Goal: Transaction & Acquisition: Book appointment/travel/reservation

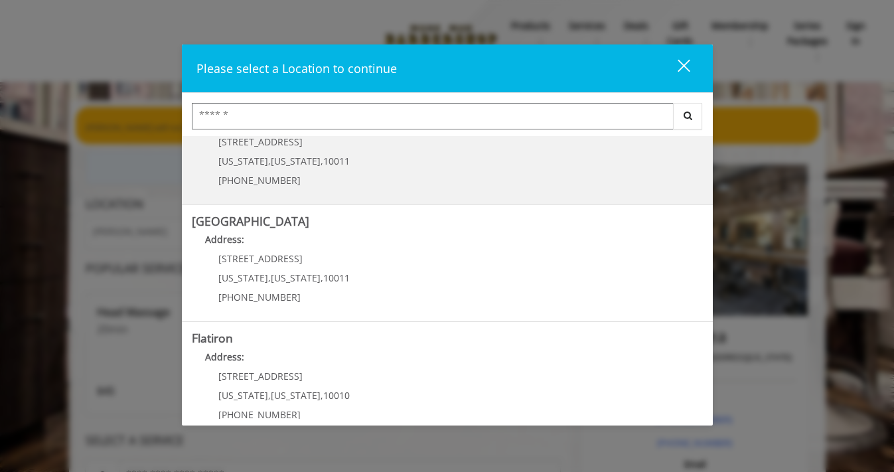
scroll to position [303, 0]
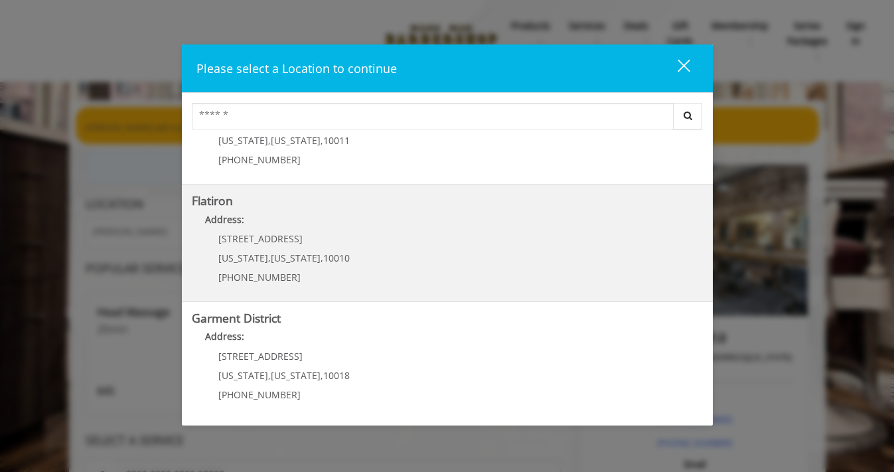
click at [220, 199] on b "Flatiron" at bounding box center [212, 200] width 41 height 16
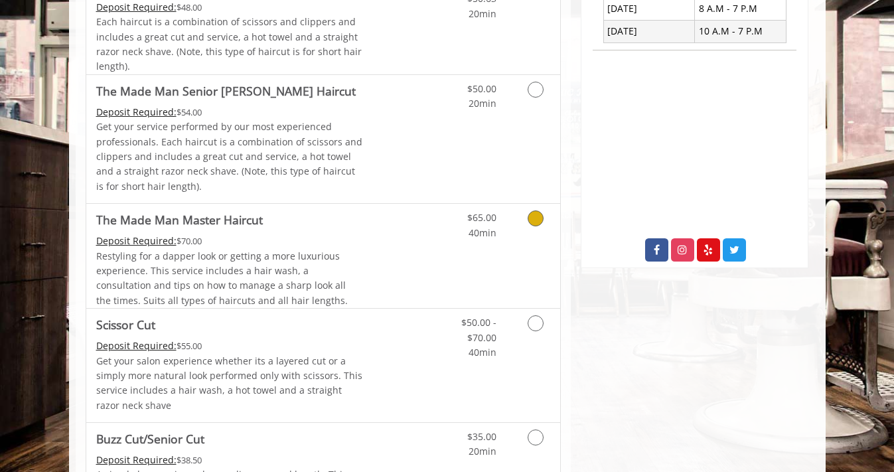
scroll to position [420, 0]
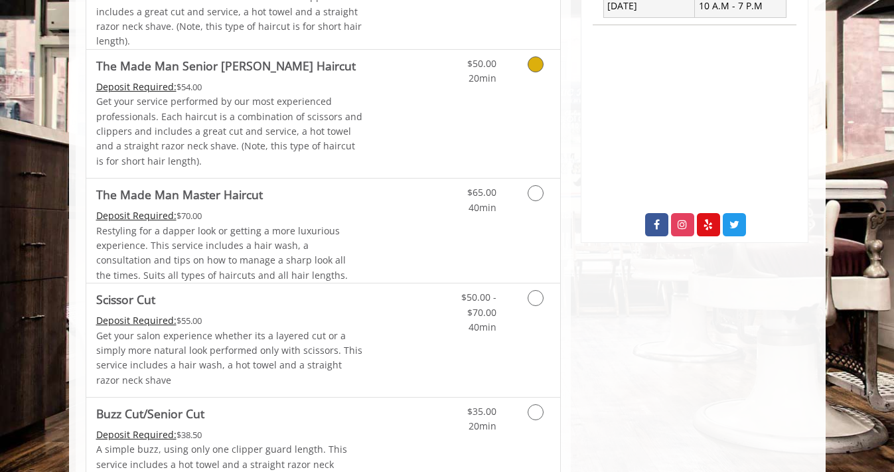
click at [368, 91] on link "Discounted Price" at bounding box center [401, 114] width 79 height 128
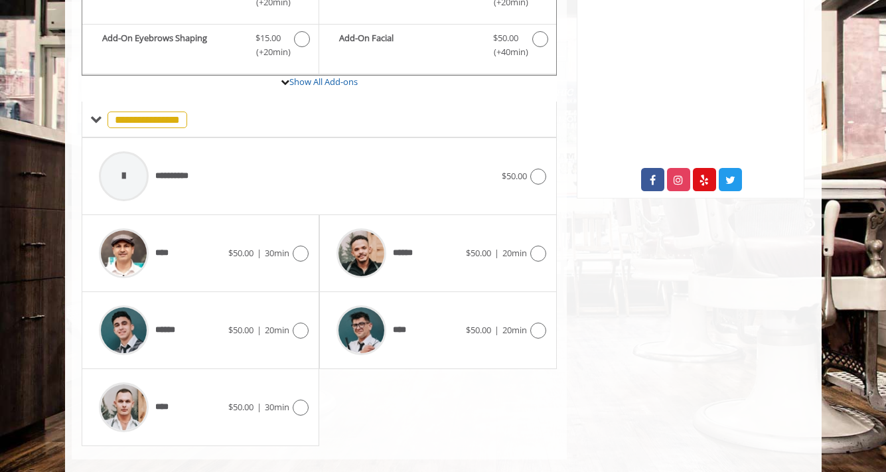
scroll to position [484, 0]
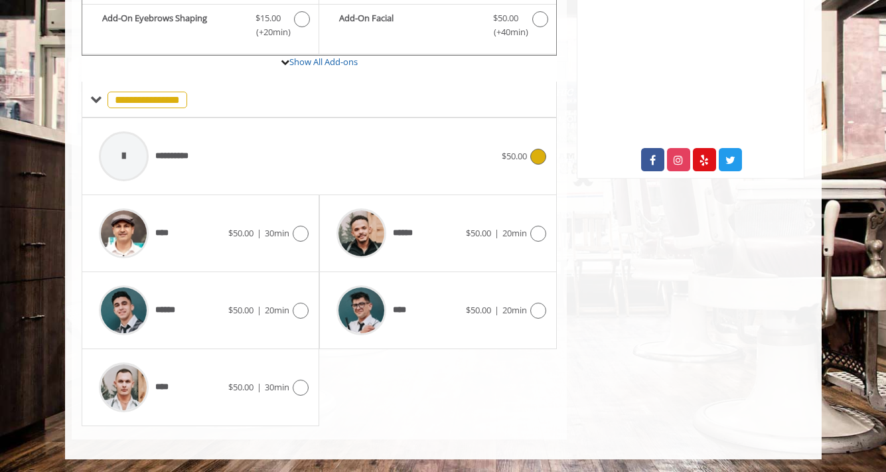
click at [417, 148] on div "**********" at bounding box center [297, 156] width 410 height 63
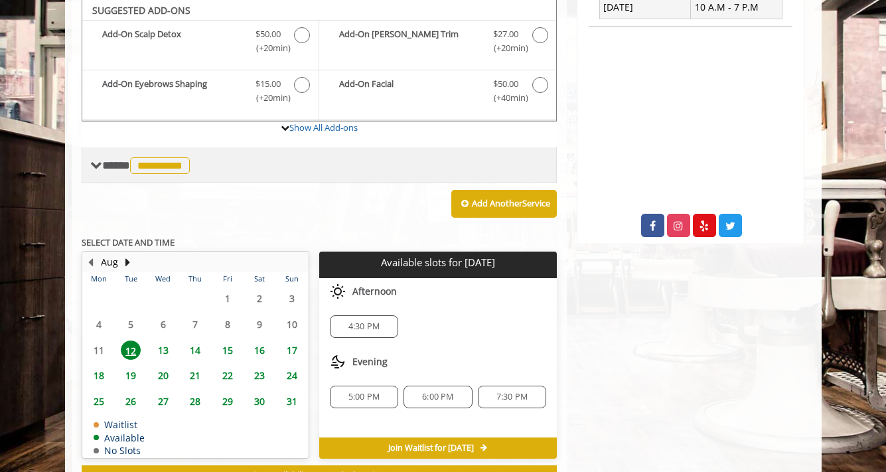
scroll to position [417, 0]
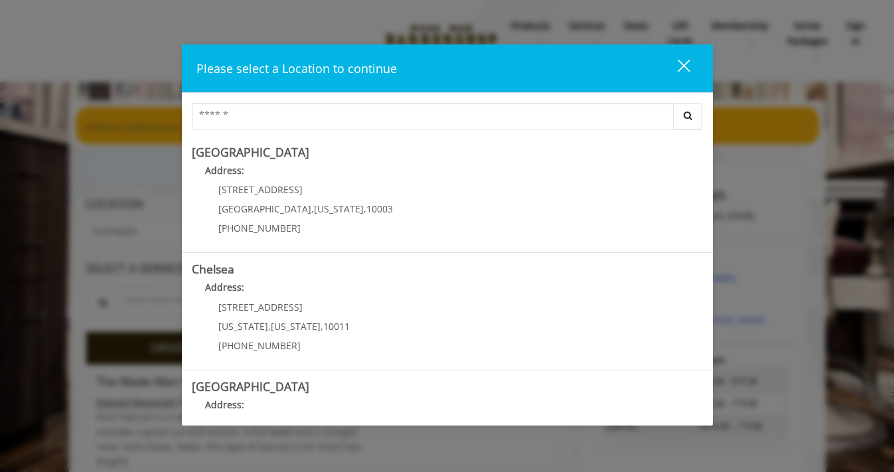
click at [677, 76] on div "close" at bounding box center [675, 68] width 27 height 20
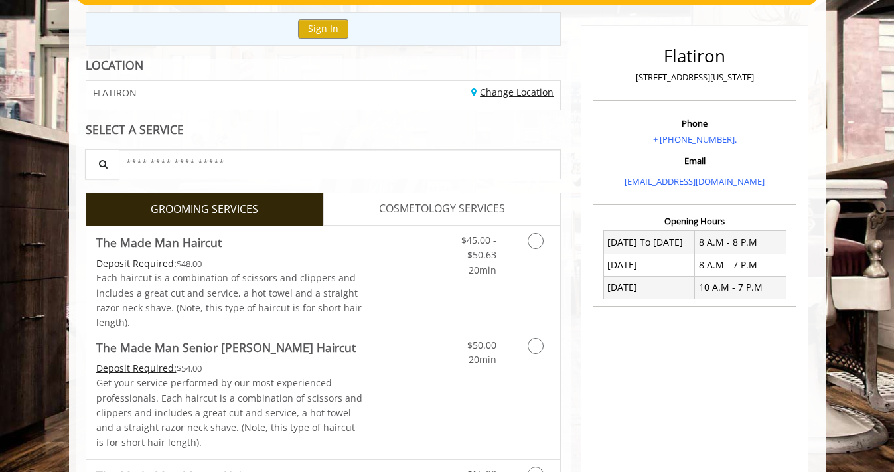
scroll to position [202, 0]
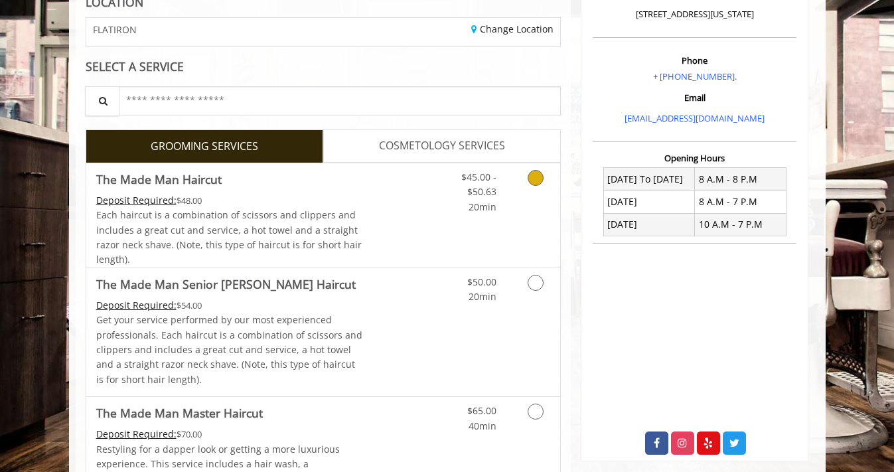
click at [466, 233] on div "$45.00 - $50.63 20min" at bounding box center [500, 215] width 119 height 104
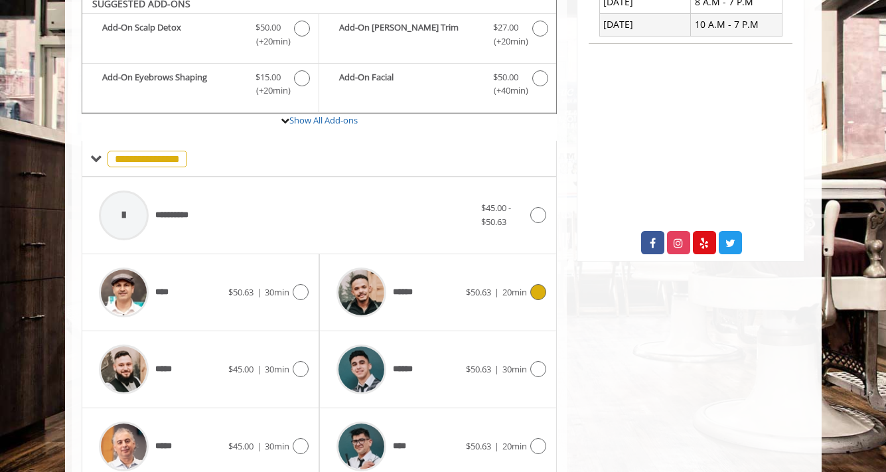
scroll to position [548, 0]
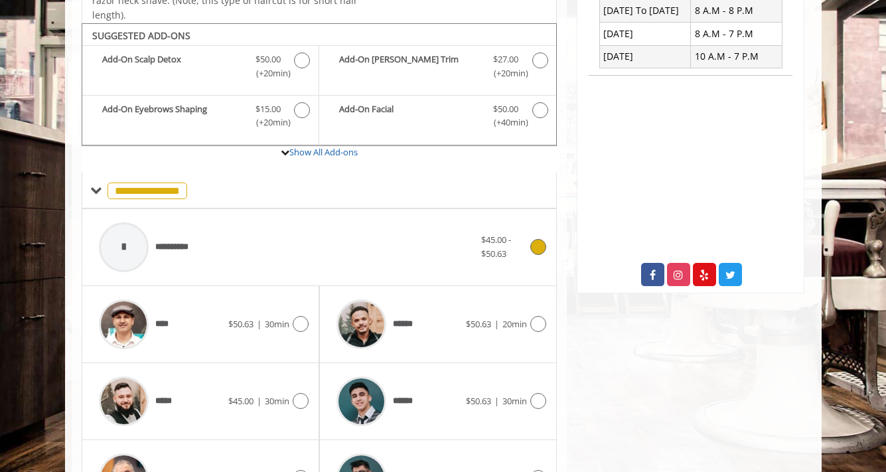
click at [240, 235] on div "**********" at bounding box center [286, 247] width 389 height 63
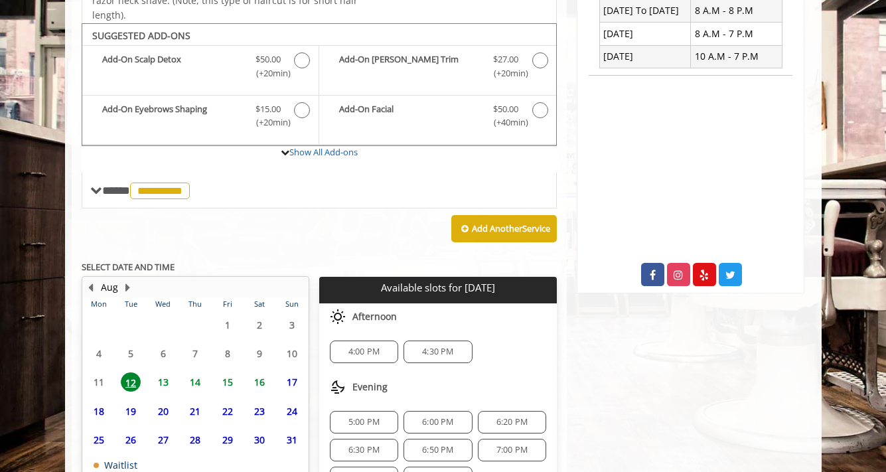
scroll to position [17, 0]
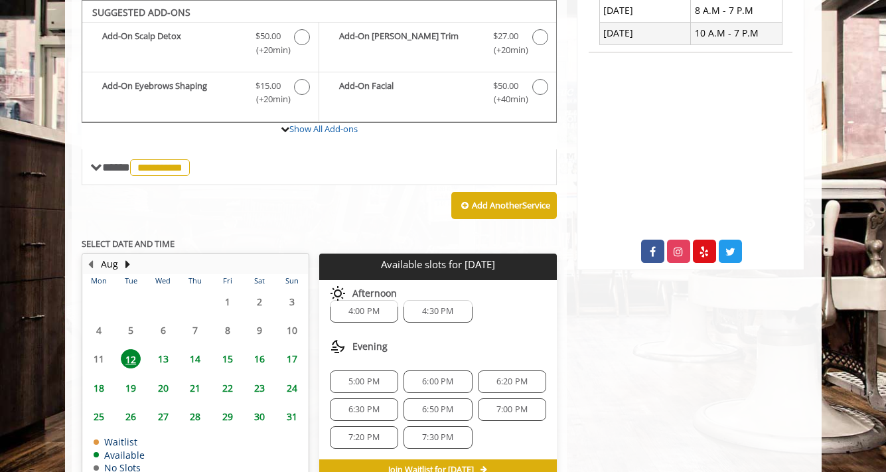
click at [498, 415] on div "7:00 PM" at bounding box center [512, 409] width 68 height 23
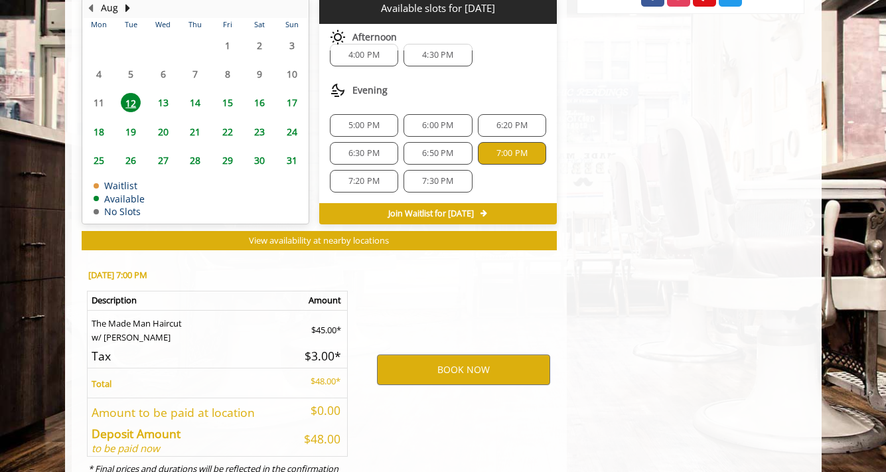
scroll to position [706, 0]
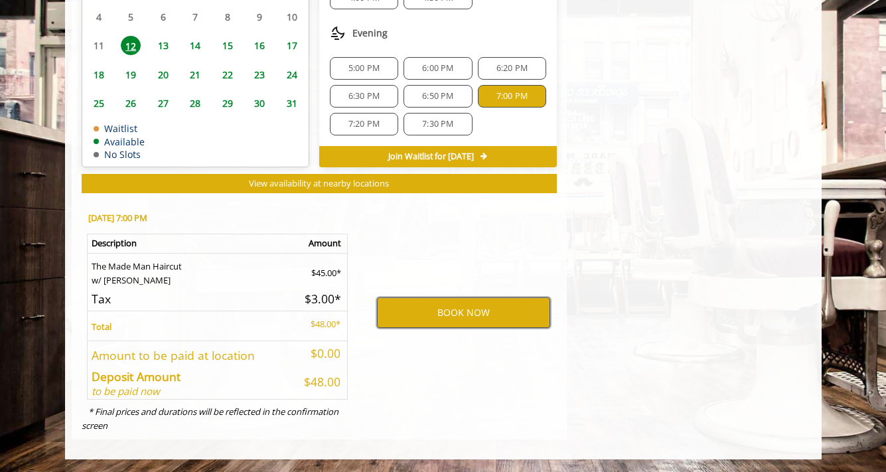
click at [437, 319] on button "BOOK NOW" at bounding box center [463, 312] width 173 height 31
